Goal: Check status: Check status

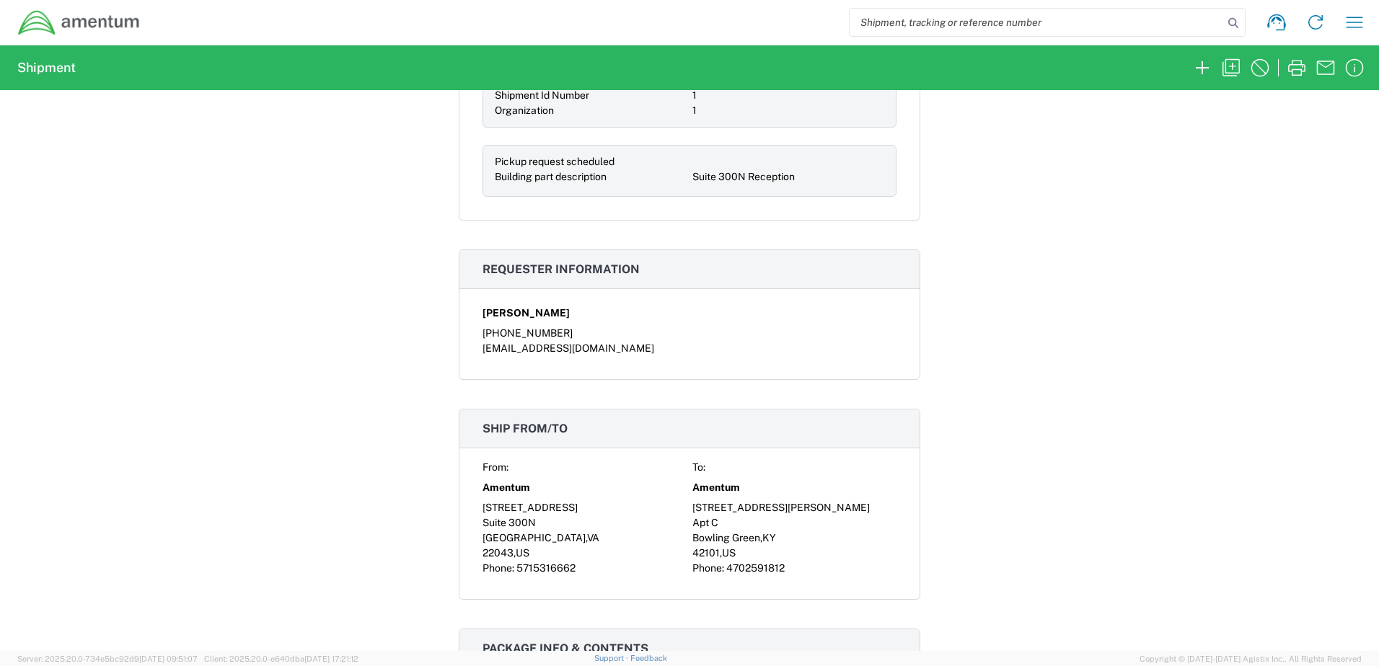
scroll to position [793, 0]
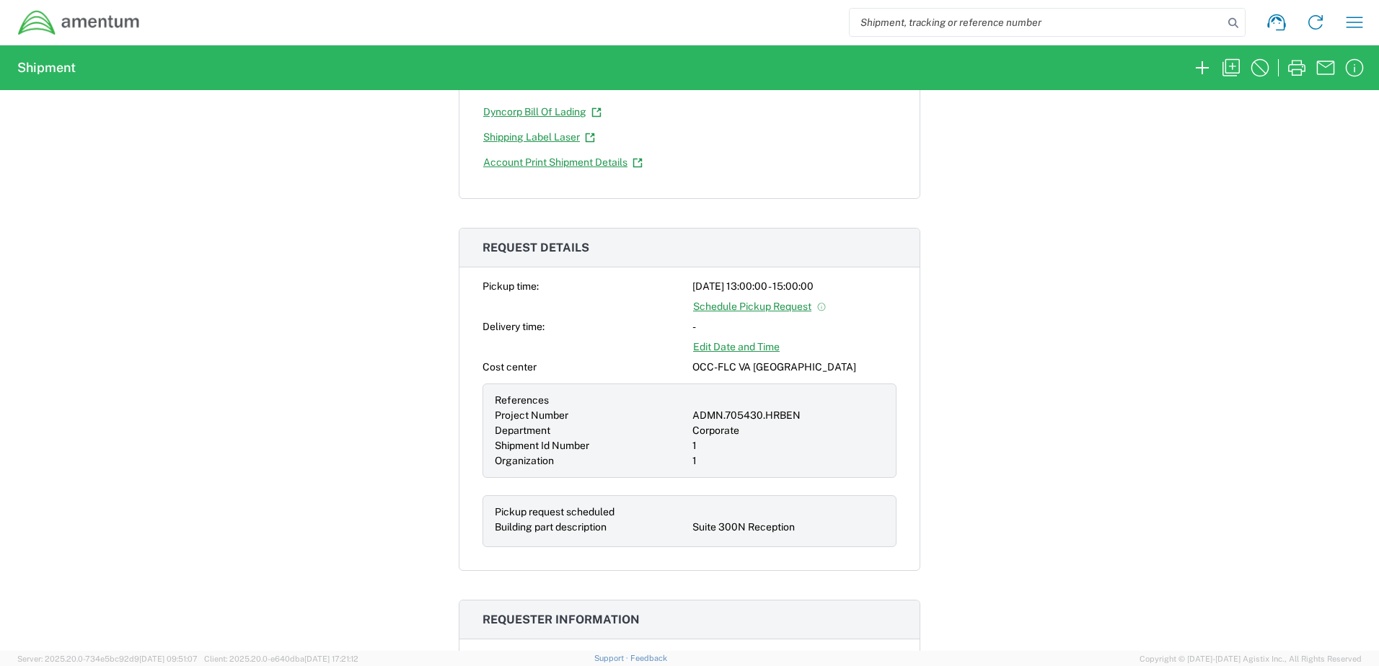
scroll to position [433, 0]
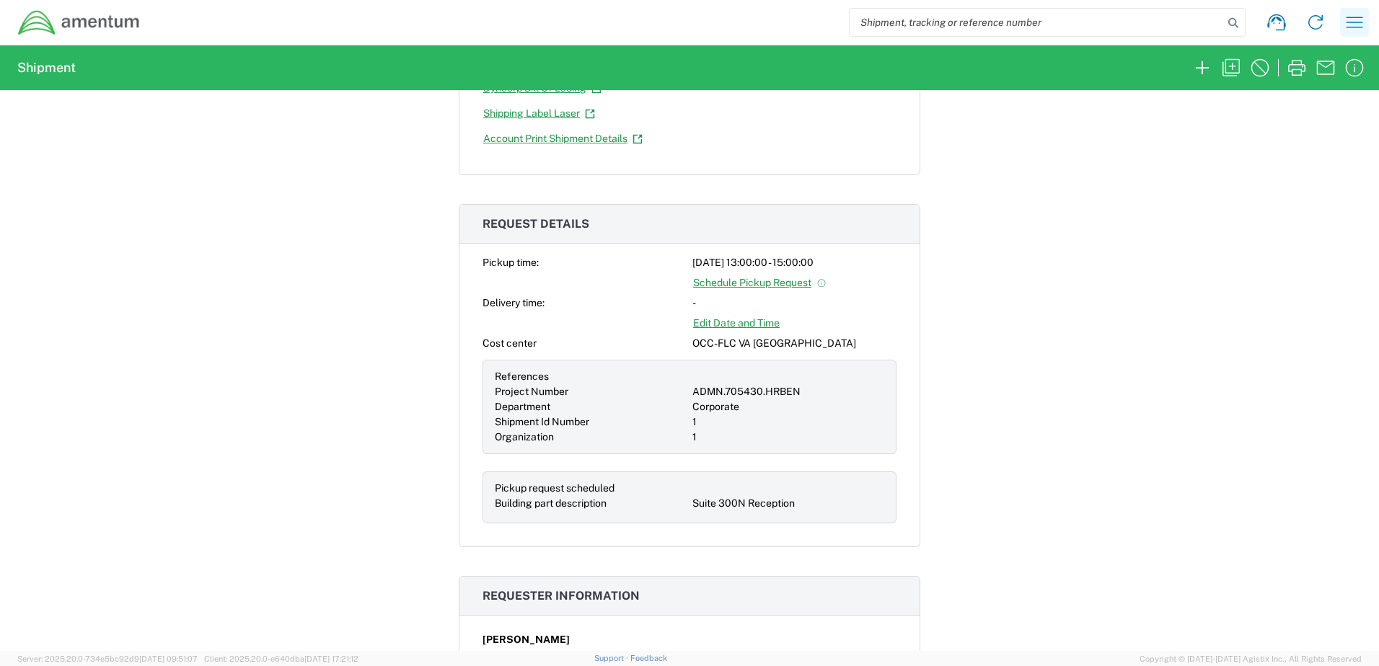
click at [1358, 22] on icon "button" at bounding box center [1353, 22] width 23 height 23
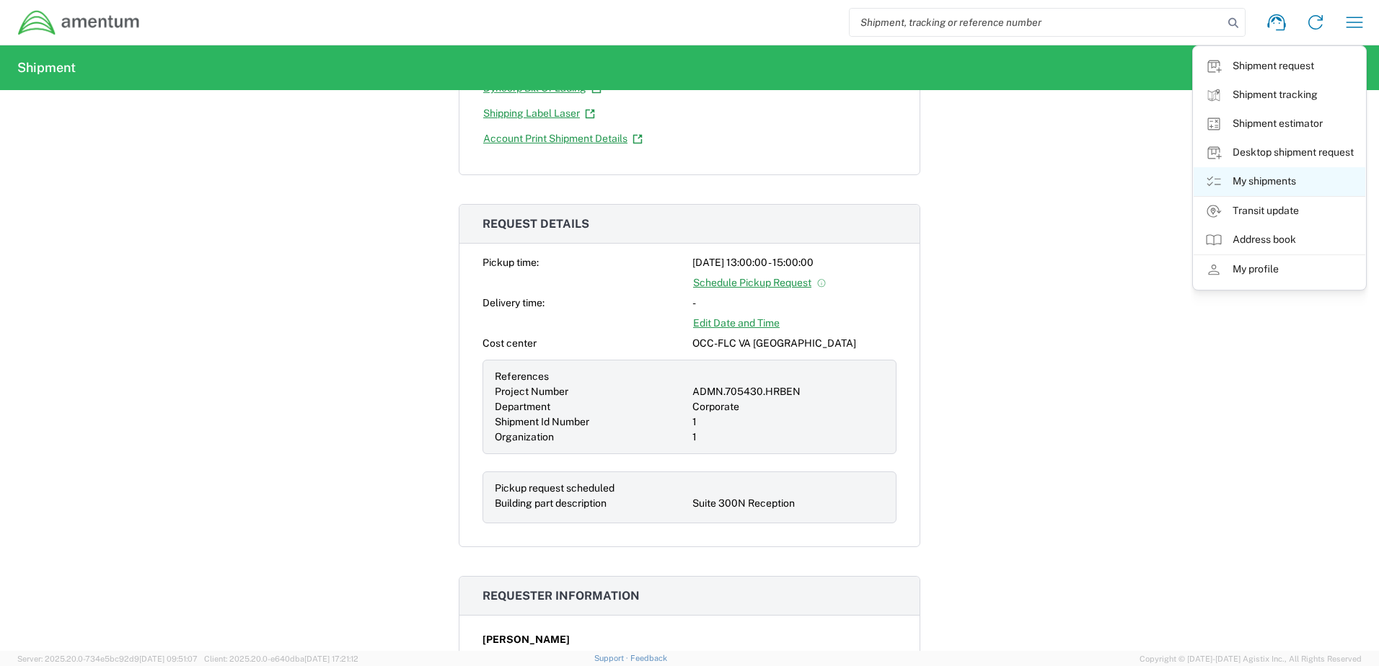
click at [1292, 185] on link "My shipments" at bounding box center [1279, 181] width 172 height 29
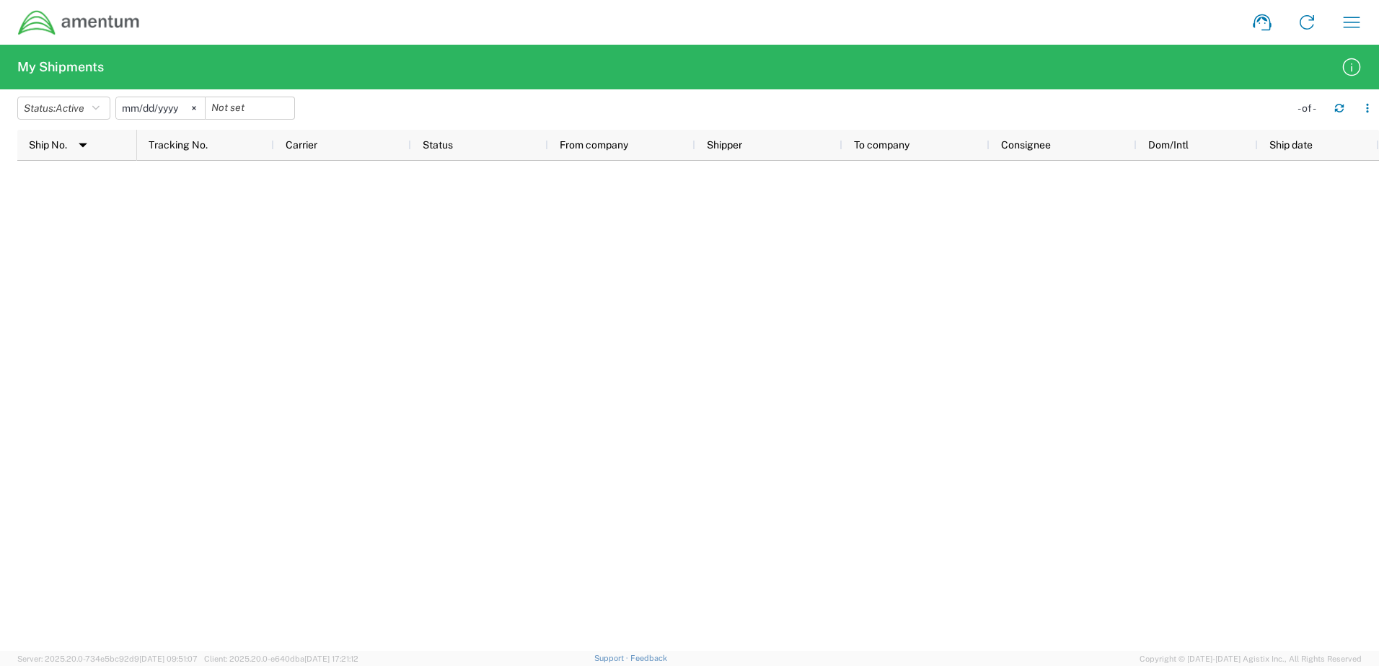
click at [199, 105] on svg-icon at bounding box center [194, 108] width 22 height 22
click at [105, 107] on button "Status: Active" at bounding box center [63, 108] width 93 height 23
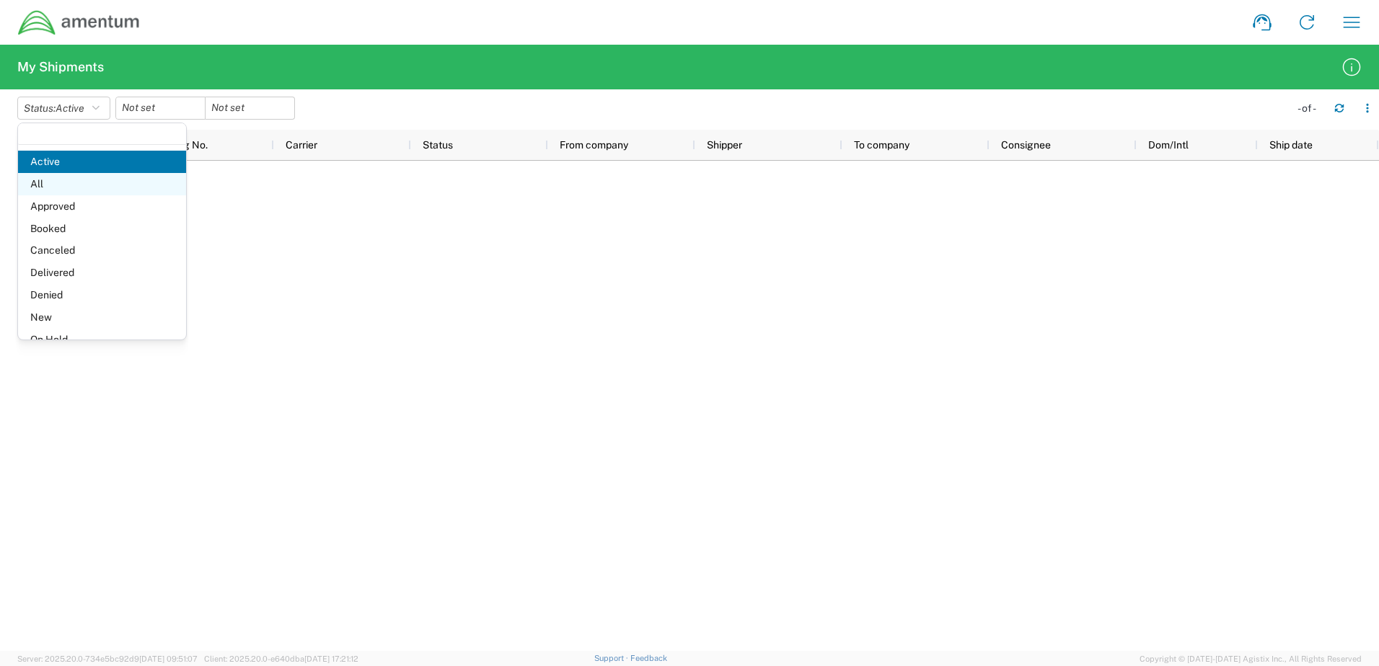
click at [73, 188] on span "All" at bounding box center [102, 184] width 168 height 22
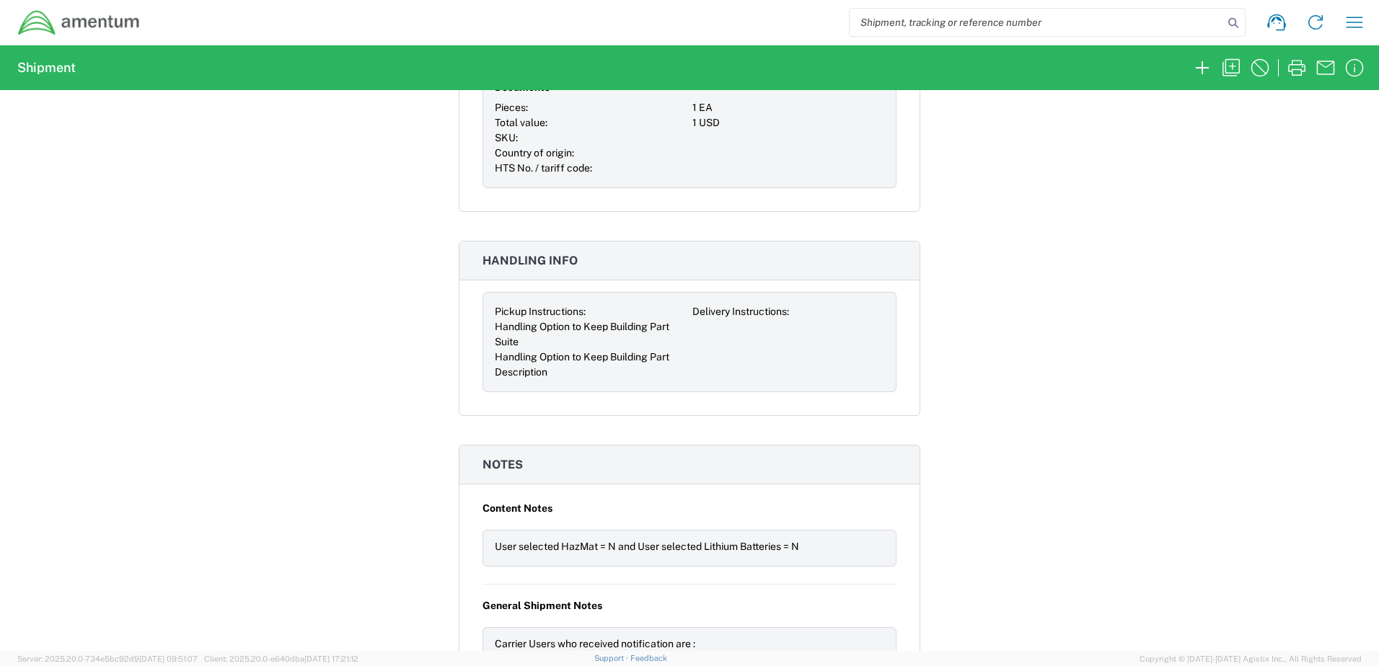
scroll to position [1528, 0]
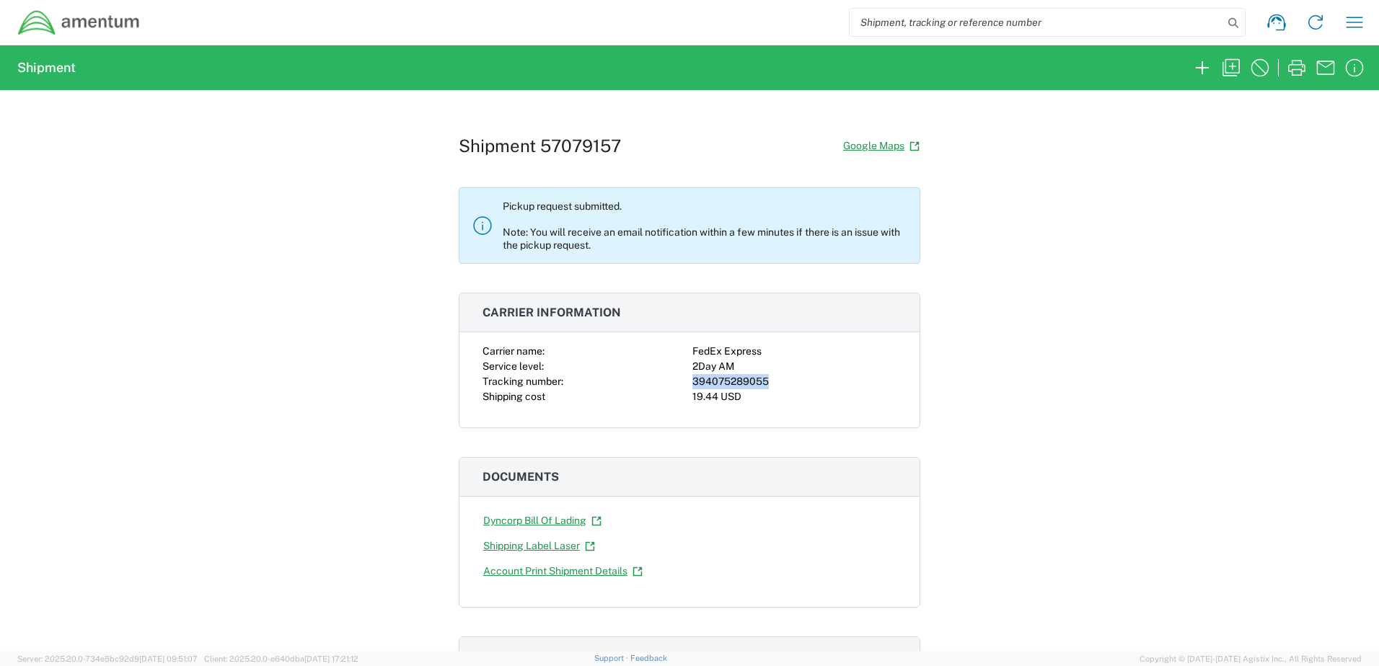
drag, startPoint x: 688, startPoint y: 378, endPoint x: 761, endPoint y: 383, distance: 73.7
click at [761, 383] on div "394075289055" at bounding box center [794, 381] width 204 height 15
drag, startPoint x: 761, startPoint y: 383, endPoint x: 751, endPoint y: 382, distance: 10.1
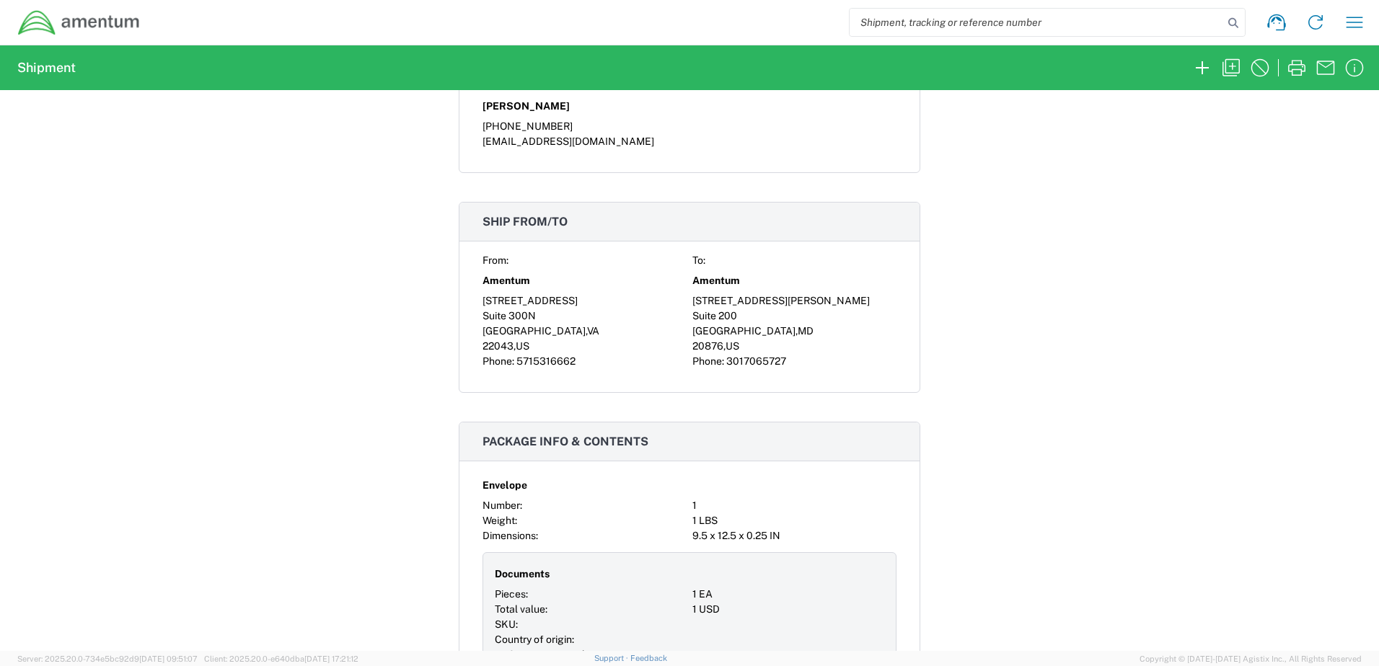
scroll to position [1154, 0]
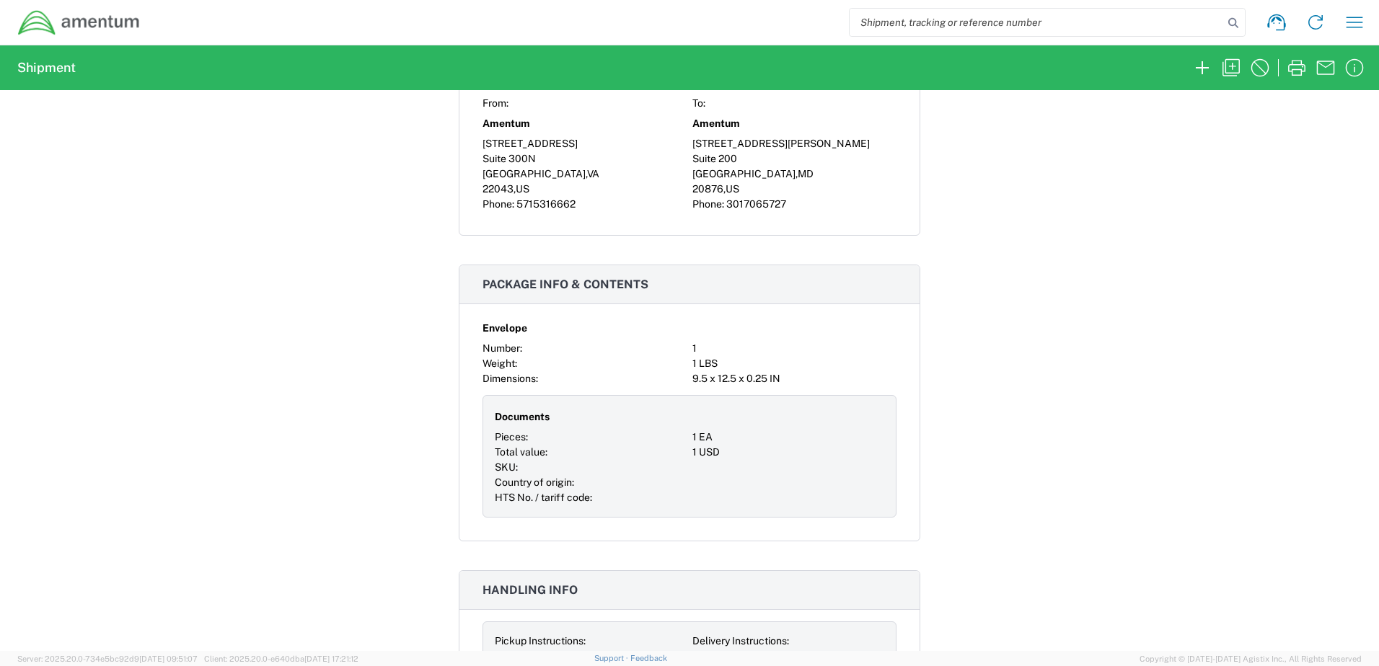
paste input "394075289055"
type input "394075289055"
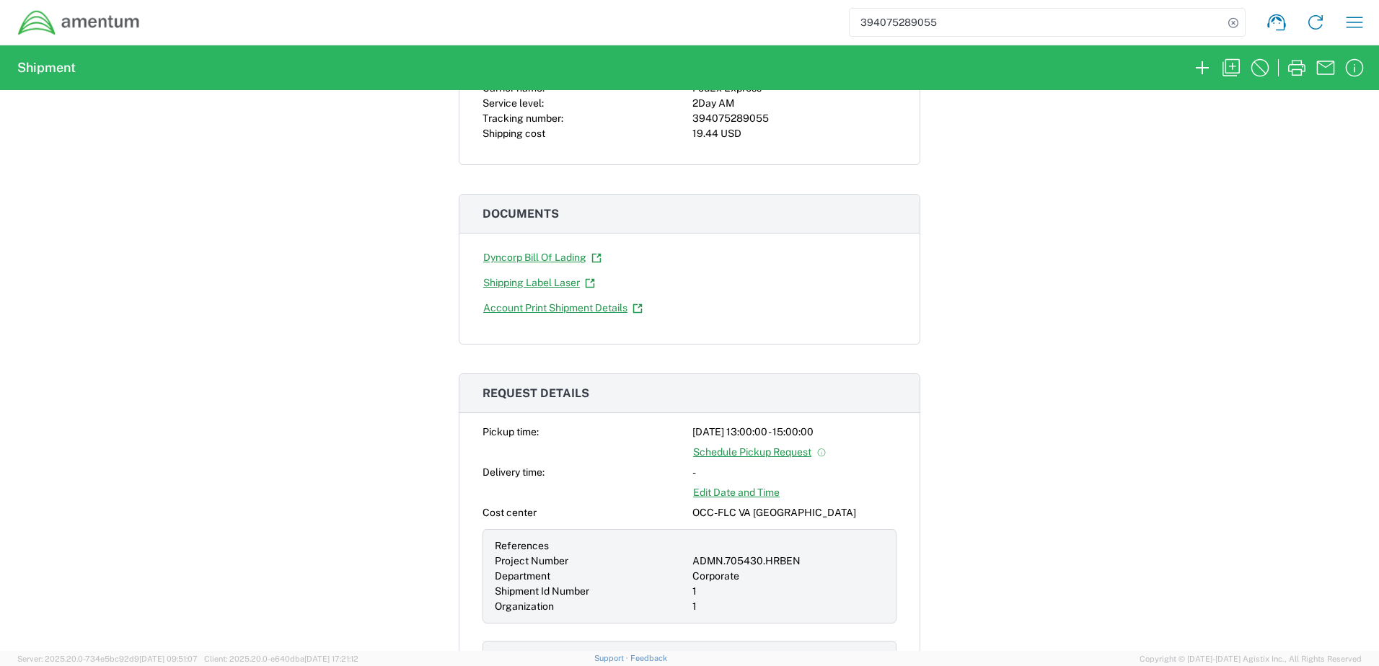
scroll to position [288, 0]
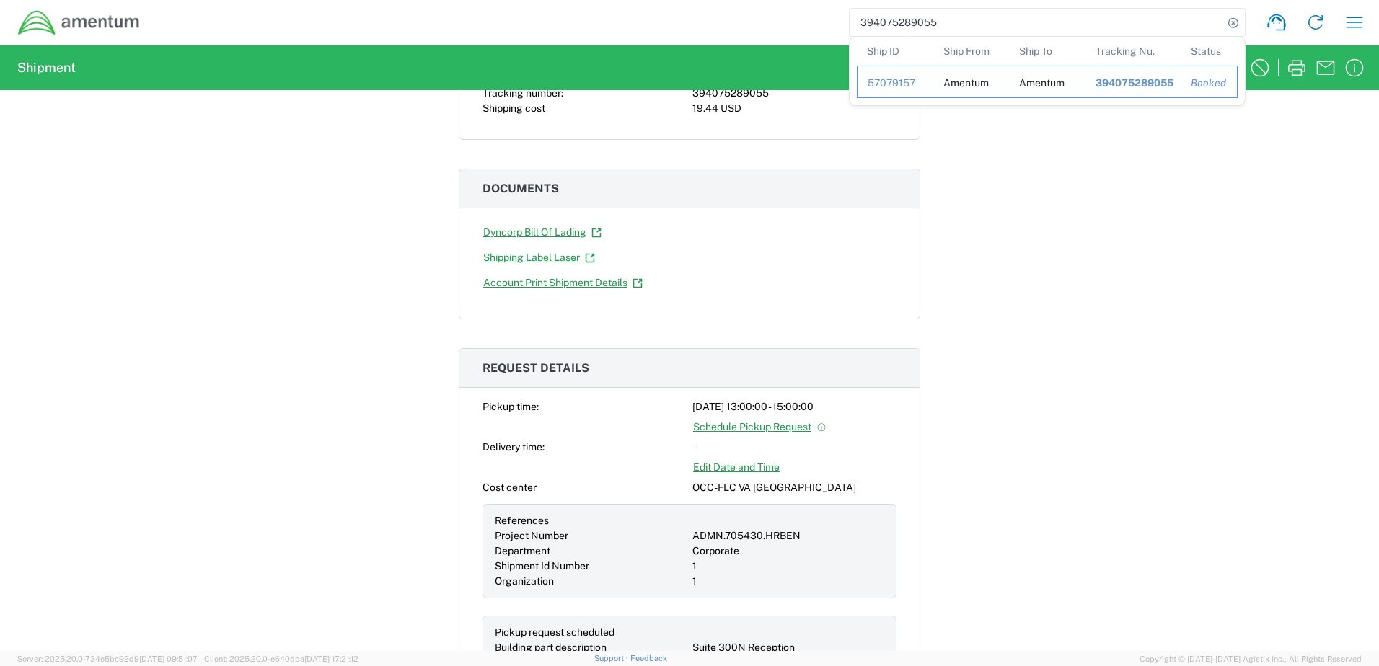
click at [1114, 85] on span "394075289055" at bounding box center [1134, 83] width 78 height 12
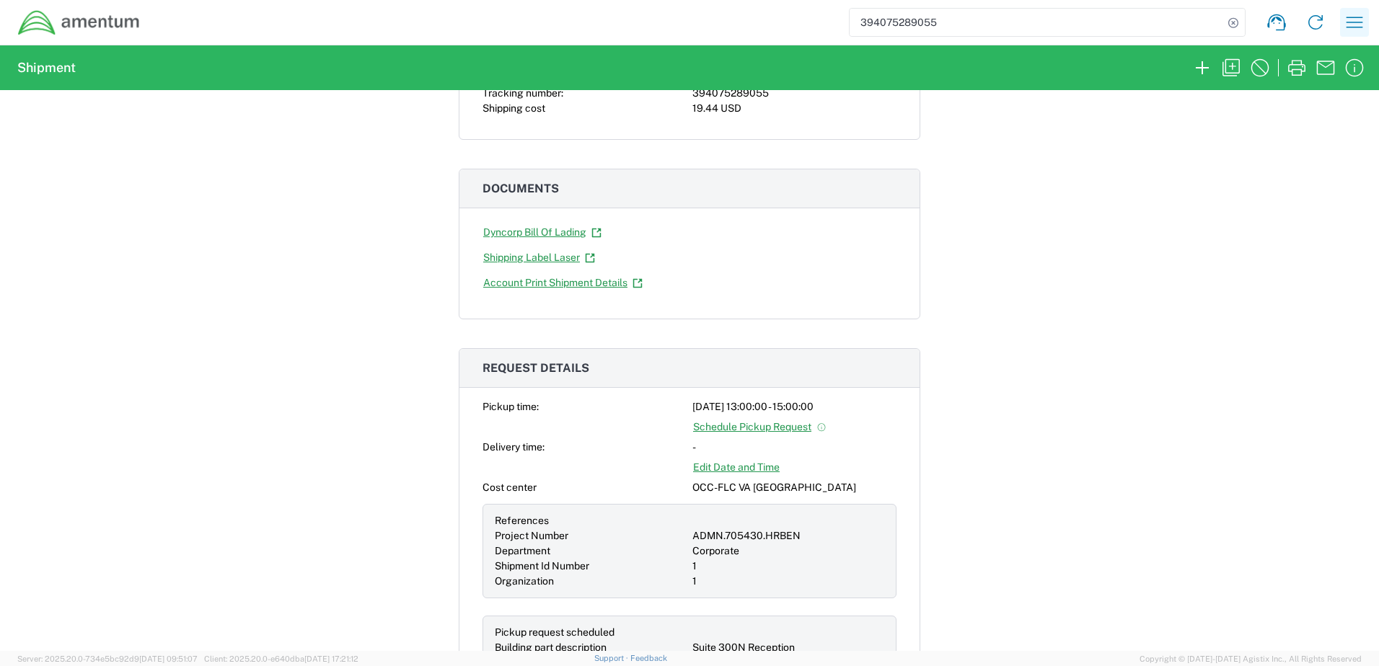
click at [1348, 23] on icon "button" at bounding box center [1353, 22] width 23 height 23
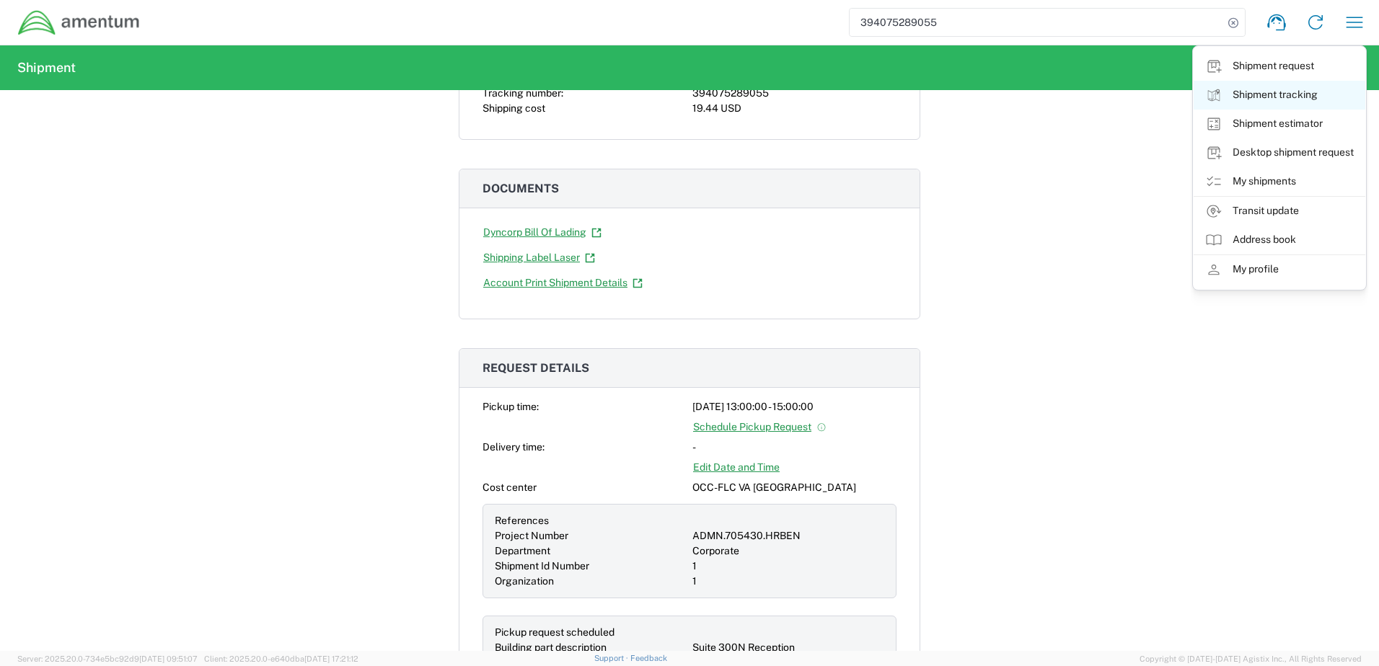
click at [1296, 95] on link "Shipment tracking" at bounding box center [1279, 95] width 172 height 29
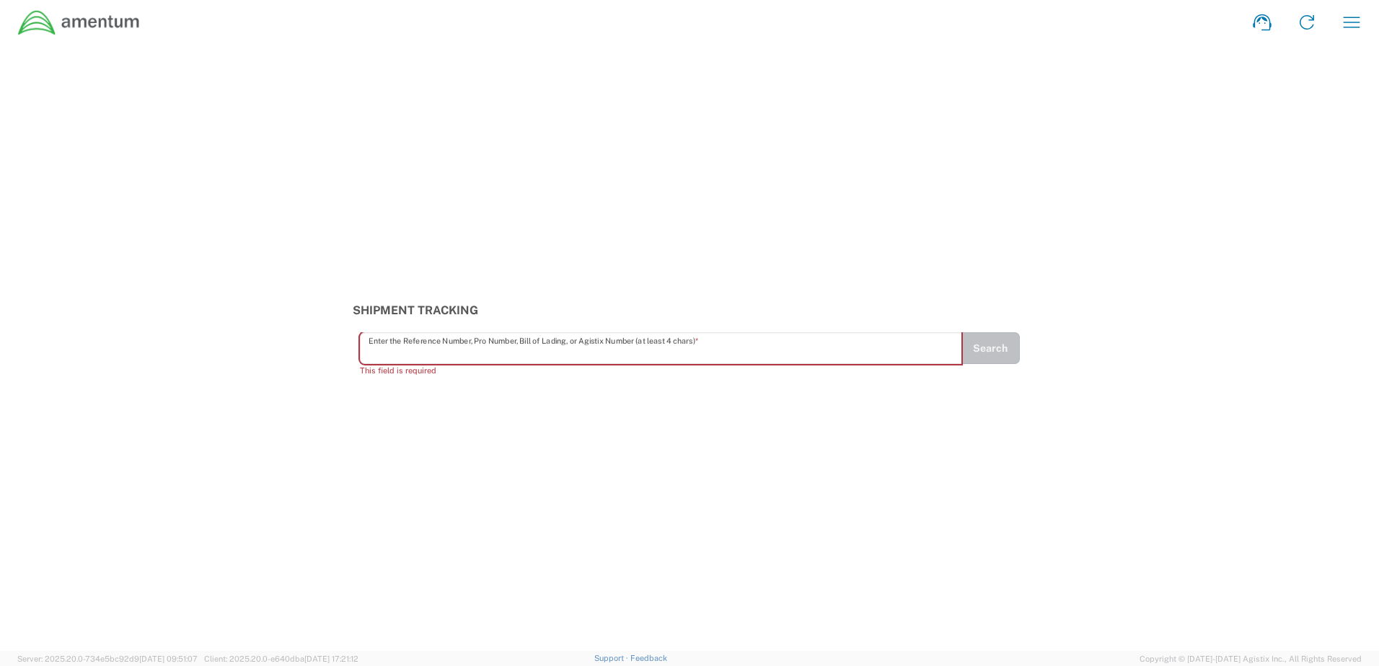
paste input "394075289055"
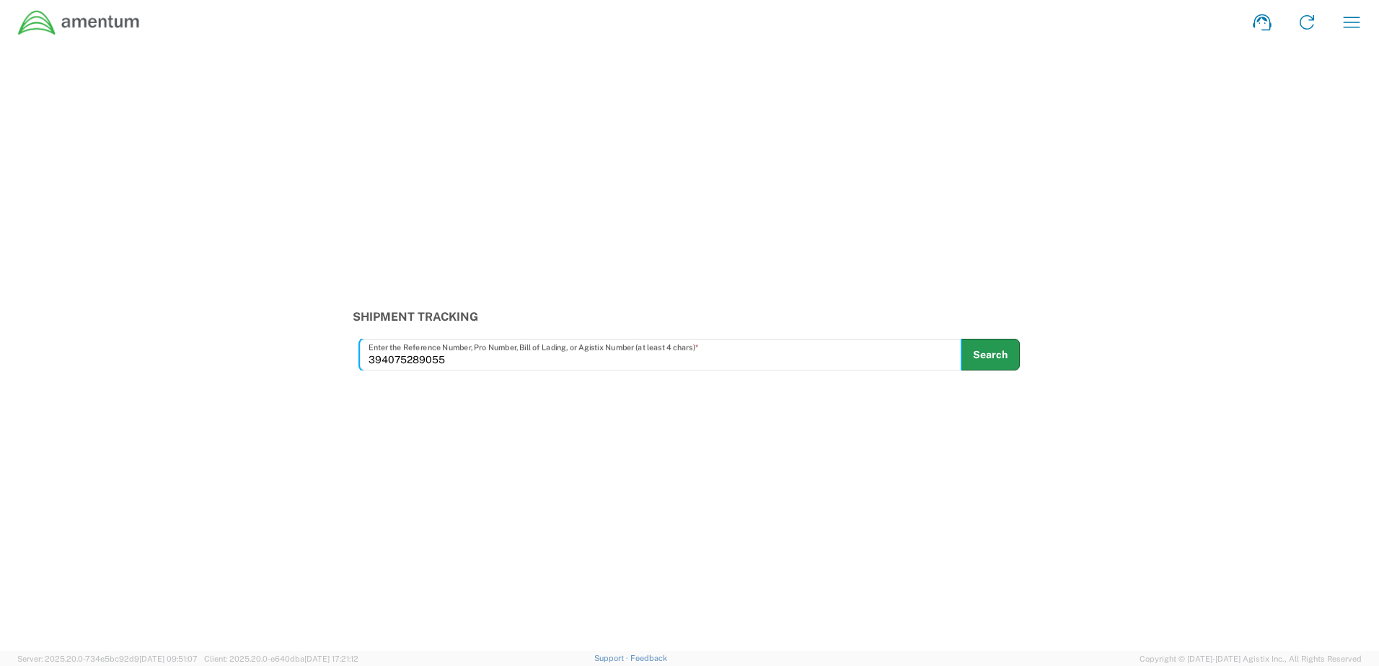
type input "394075289055"
click at [998, 359] on button "Search" at bounding box center [989, 355] width 59 height 32
